Goal: Task Accomplishment & Management: Manage account settings

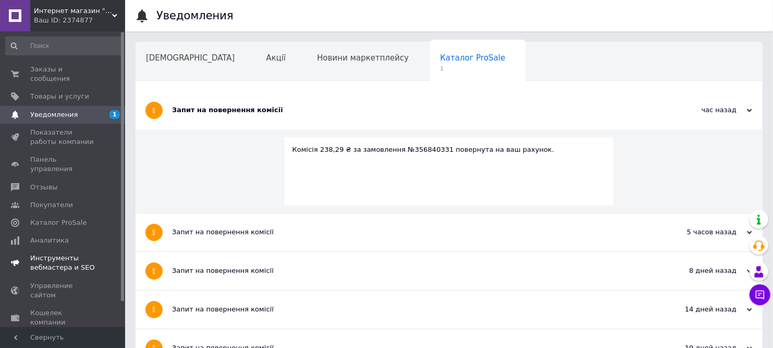
click at [81, 253] on span "Инструменты вебмастера и SEO" at bounding box center [63, 262] width 66 height 19
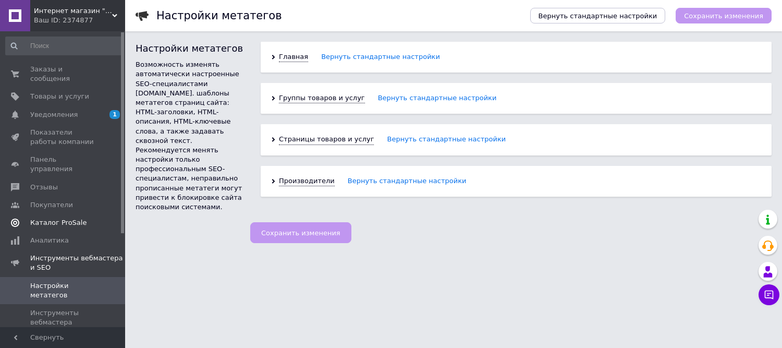
click at [56, 218] on span "Каталог ProSale" at bounding box center [58, 222] width 56 height 9
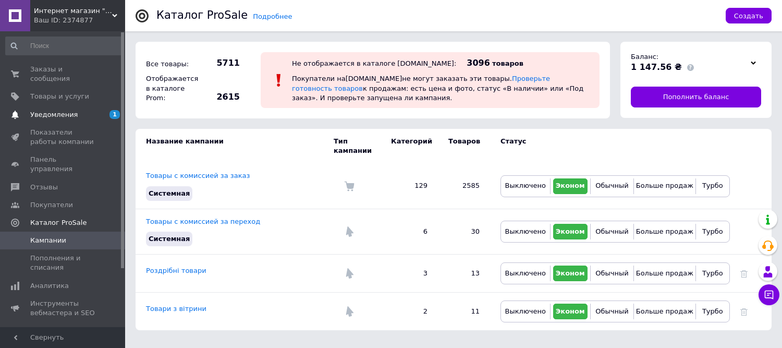
click at [69, 110] on span "Уведомления" at bounding box center [53, 114] width 47 height 9
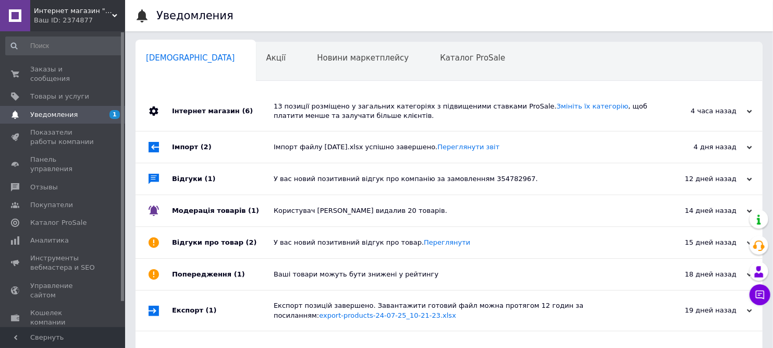
click at [323, 120] on div "13 позиції розміщено у загальних категоріях з підвищеними ставками ProSale. Змі…" at bounding box center [461, 111] width 374 height 19
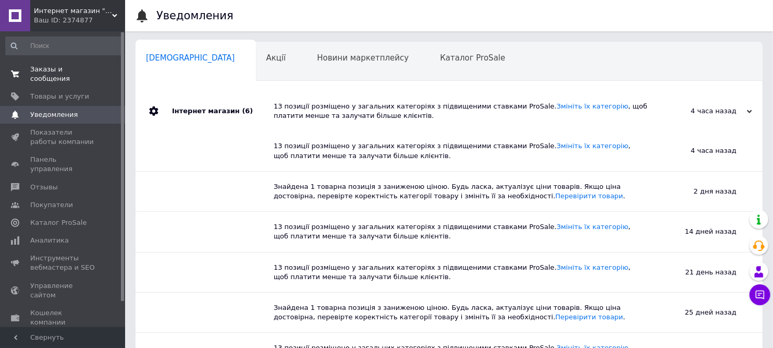
click at [67, 71] on span "Заказы и сообщения" at bounding box center [63, 74] width 66 height 19
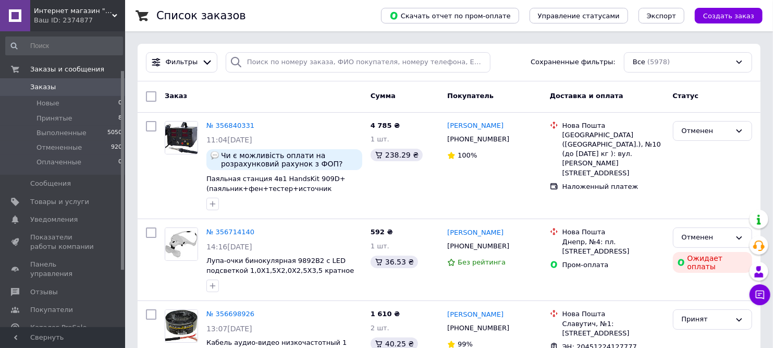
scroll to position [58, 0]
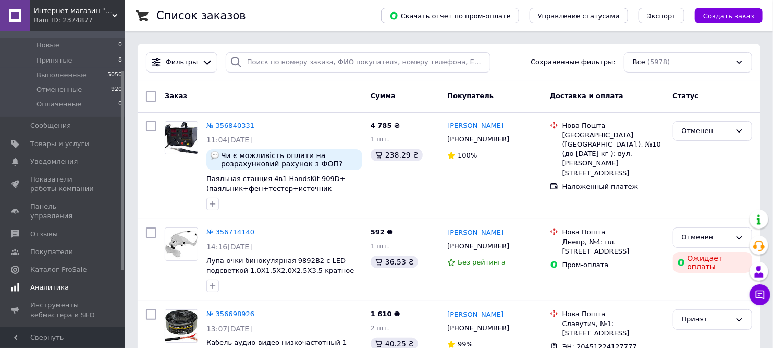
click at [60, 282] on span "Аналитика" at bounding box center [49, 286] width 39 height 9
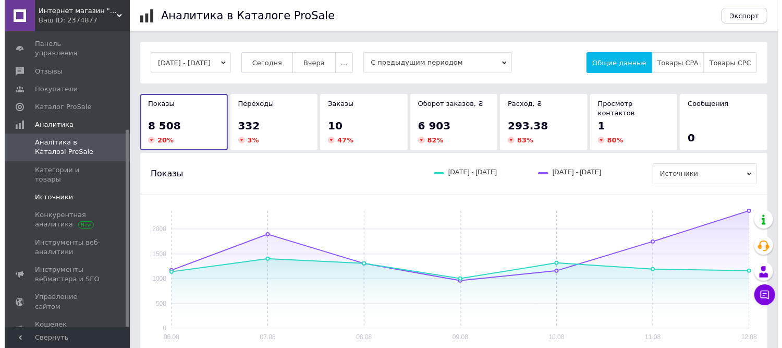
scroll to position [146, 0]
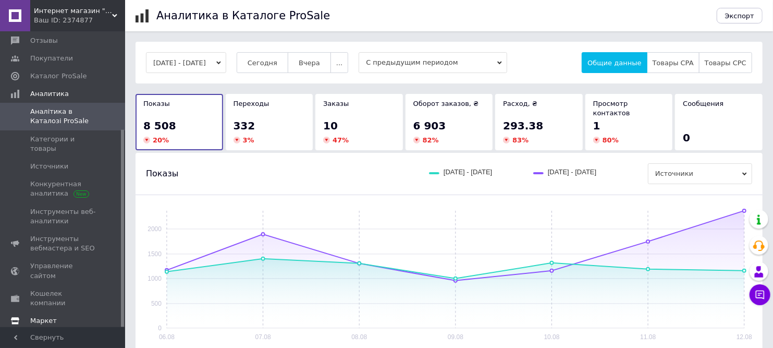
click at [53, 316] on span "Маркет" at bounding box center [43, 320] width 27 height 9
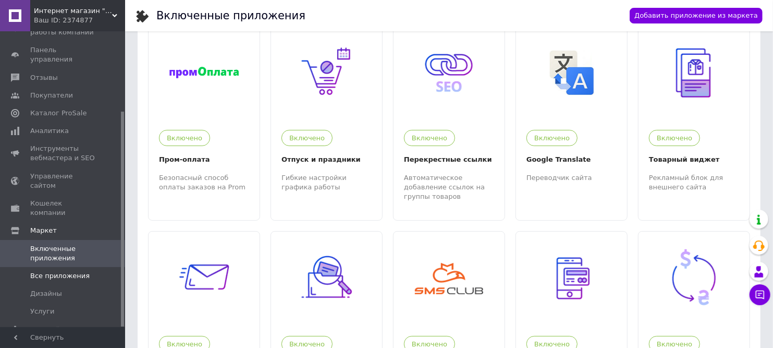
scroll to position [58, 0]
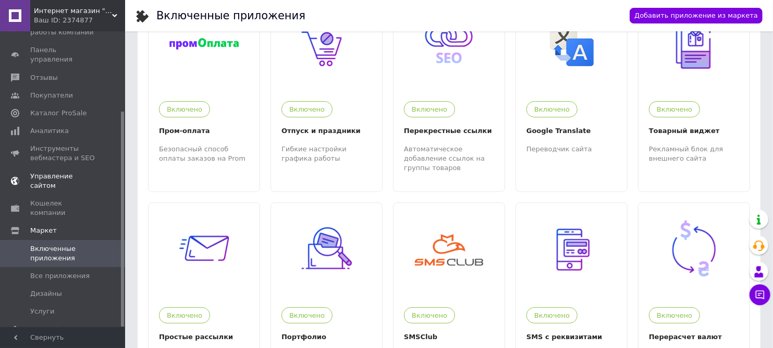
click at [64, 171] on span "Управление сайтом" at bounding box center [63, 180] width 66 height 19
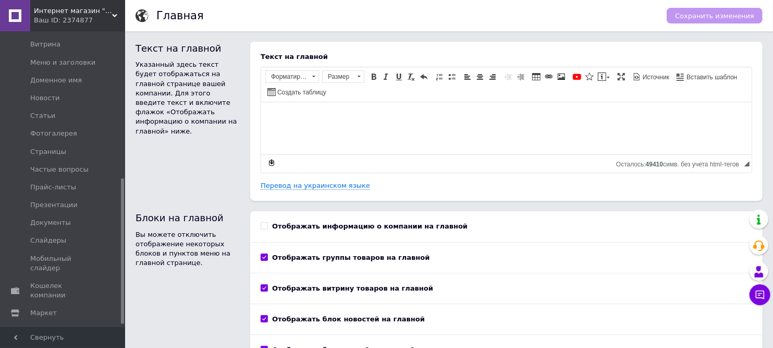
scroll to position [305, 0]
click at [59, 280] on span "Кошелек компании" at bounding box center [63, 289] width 66 height 19
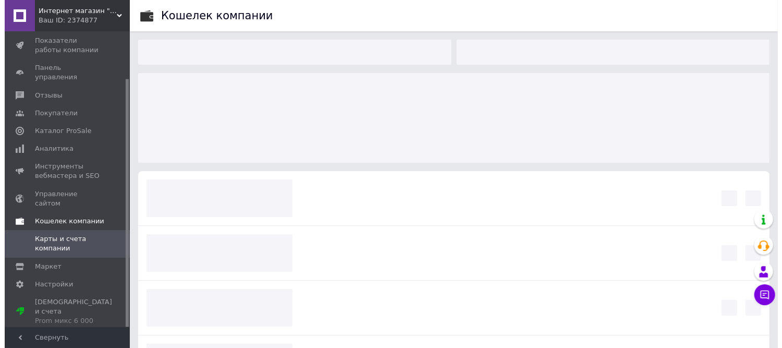
scroll to position [56, 0]
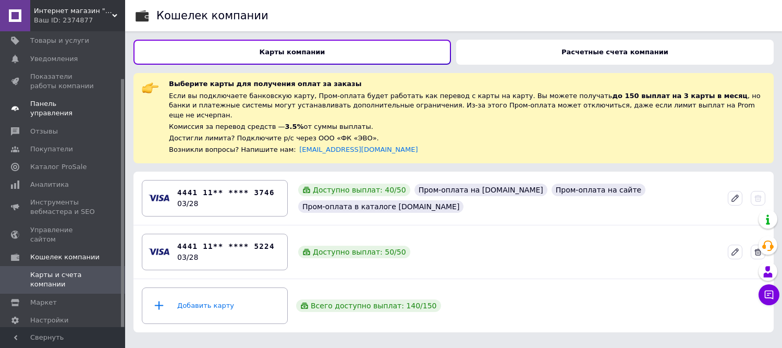
click at [86, 99] on span "Панель управления" at bounding box center [63, 108] width 66 height 19
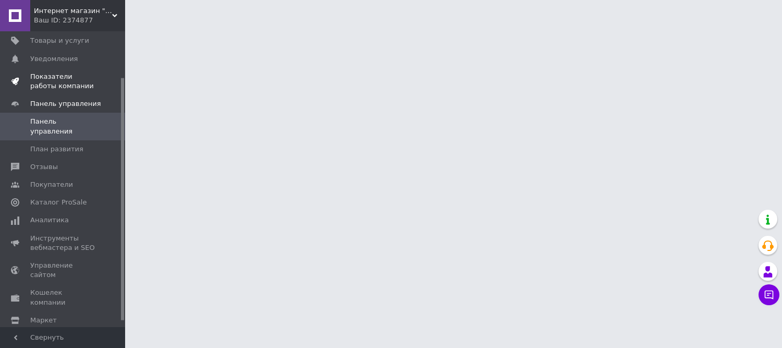
click at [79, 72] on span "Показатели работы компании" at bounding box center [63, 81] width 66 height 19
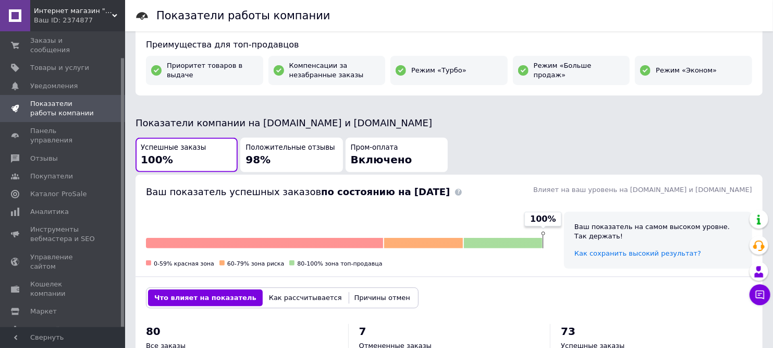
scroll to position [170, 0]
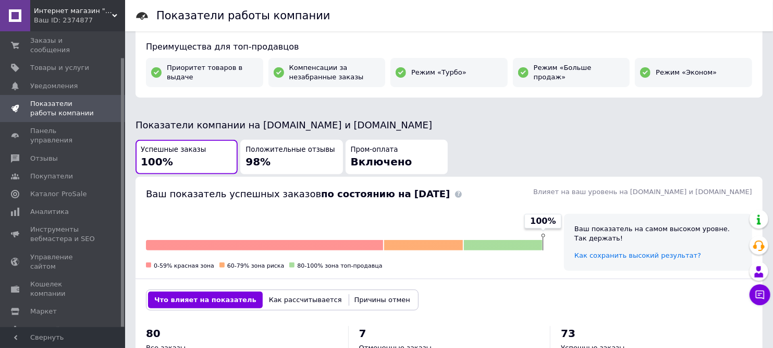
click at [299, 158] on div "Положительные отзывы 98%" at bounding box center [291, 157] width 92 height 24
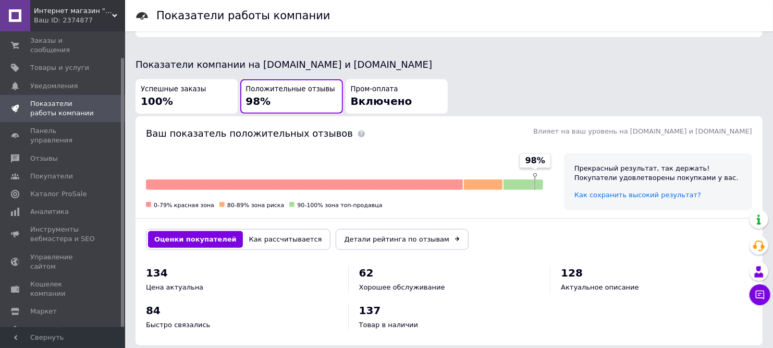
scroll to position [228, 0]
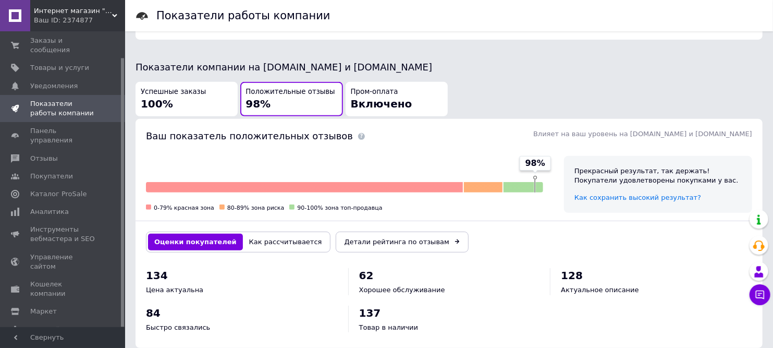
click at [263, 235] on button "Как рассчитывается" at bounding box center [285, 241] width 85 height 17
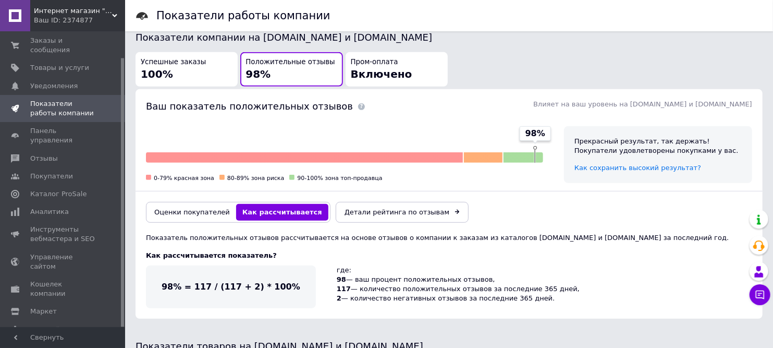
scroll to position [287, 0]
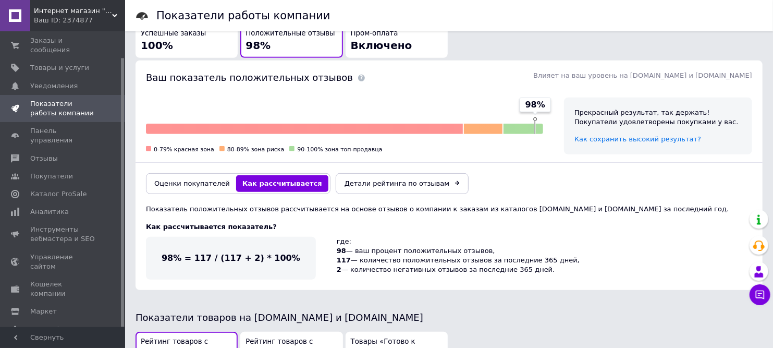
click at [186, 184] on button "Оценки покупателей" at bounding box center [192, 183] width 88 height 17
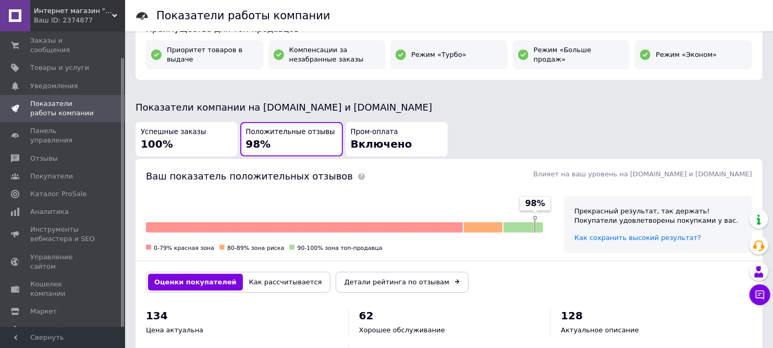
scroll to position [170, 0]
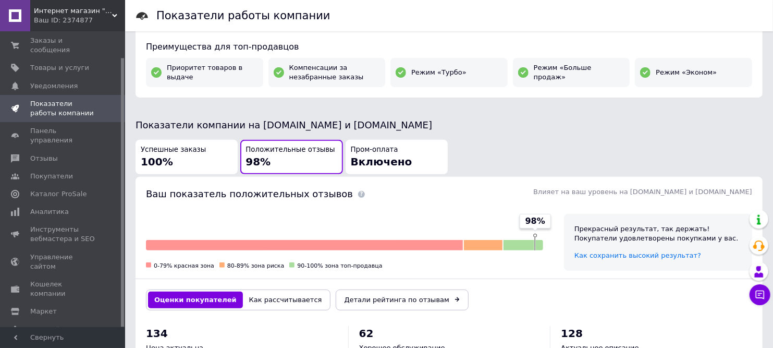
click at [384, 167] on span "Включено" at bounding box center [381, 161] width 61 height 13
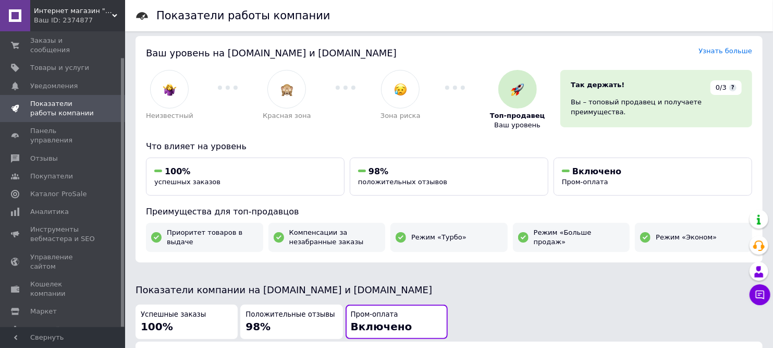
scroll to position [0, 0]
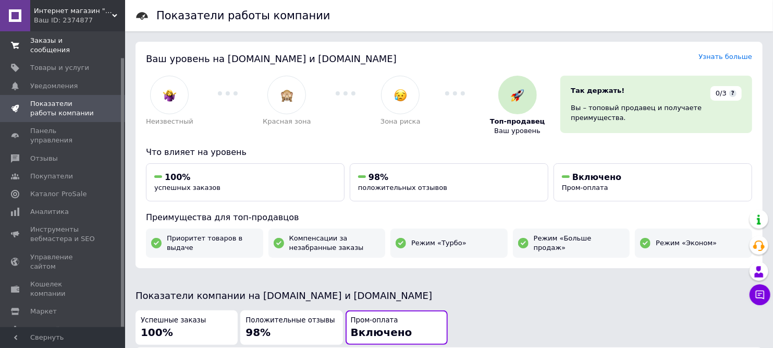
click at [69, 38] on span "Заказы и сообщения" at bounding box center [63, 45] width 66 height 19
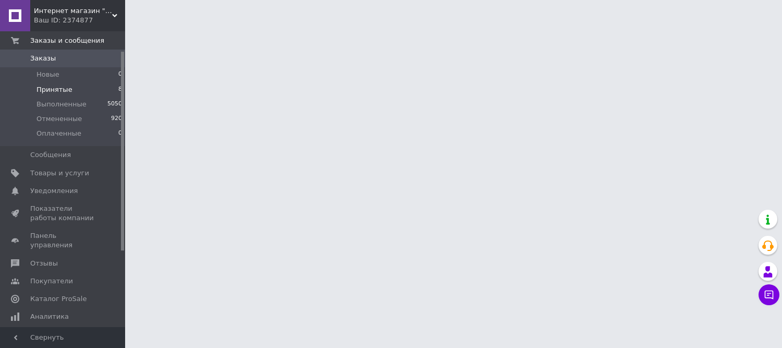
click at [80, 88] on li "Принятые 8" at bounding box center [64, 89] width 128 height 15
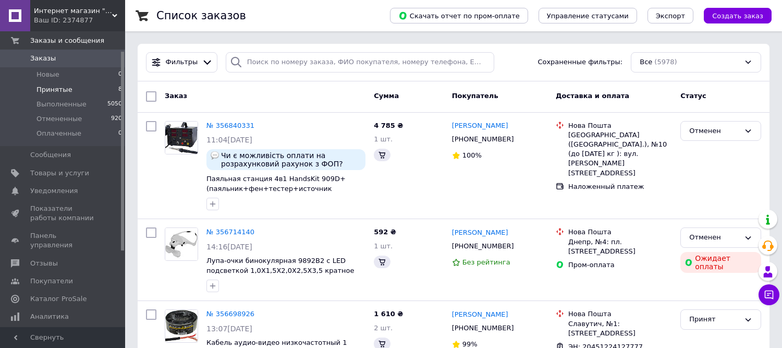
click at [80, 88] on li "Принятые 8" at bounding box center [64, 89] width 128 height 15
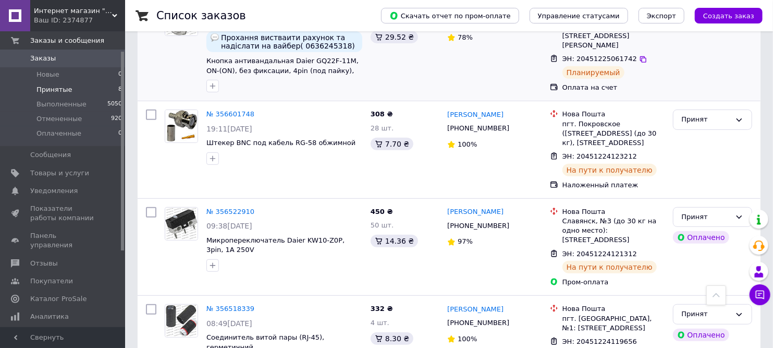
scroll to position [113, 0]
